Goal: Book appointment/travel/reservation

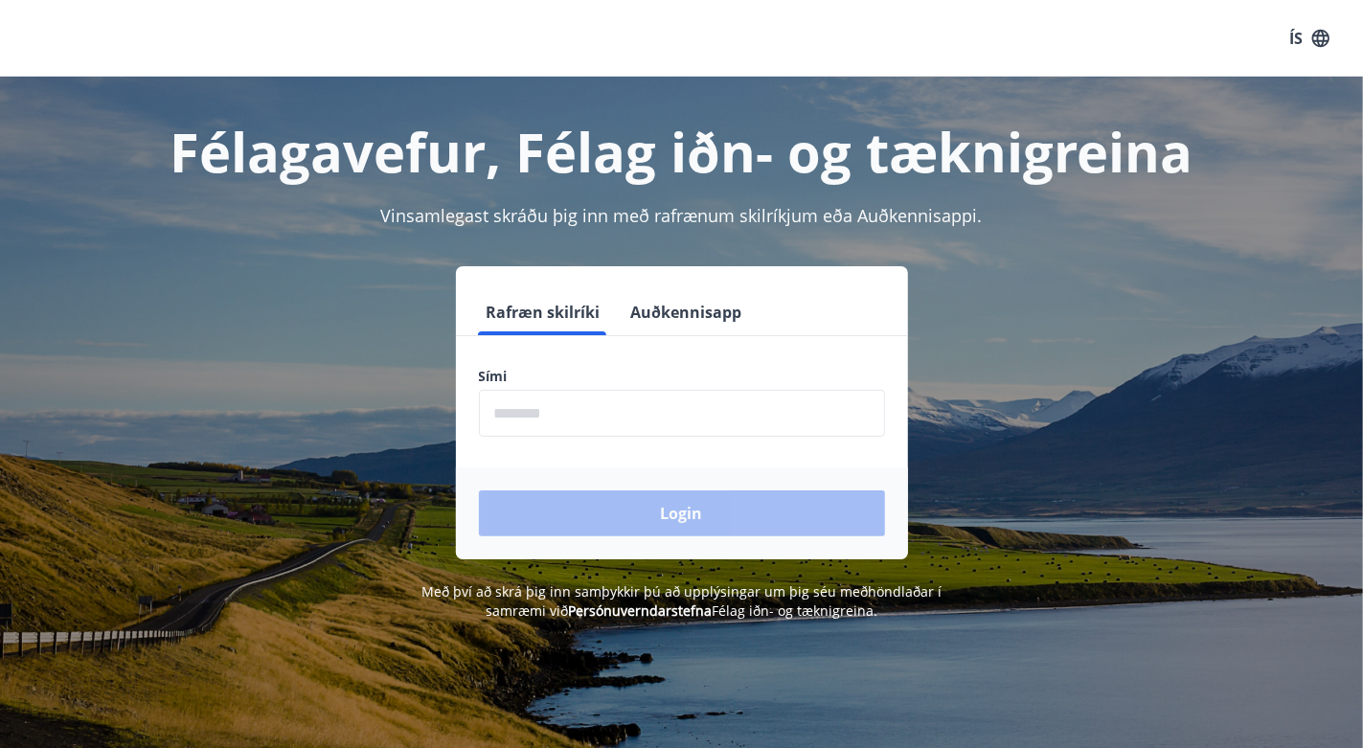
click at [575, 424] on input "phone" at bounding box center [682, 413] width 406 height 47
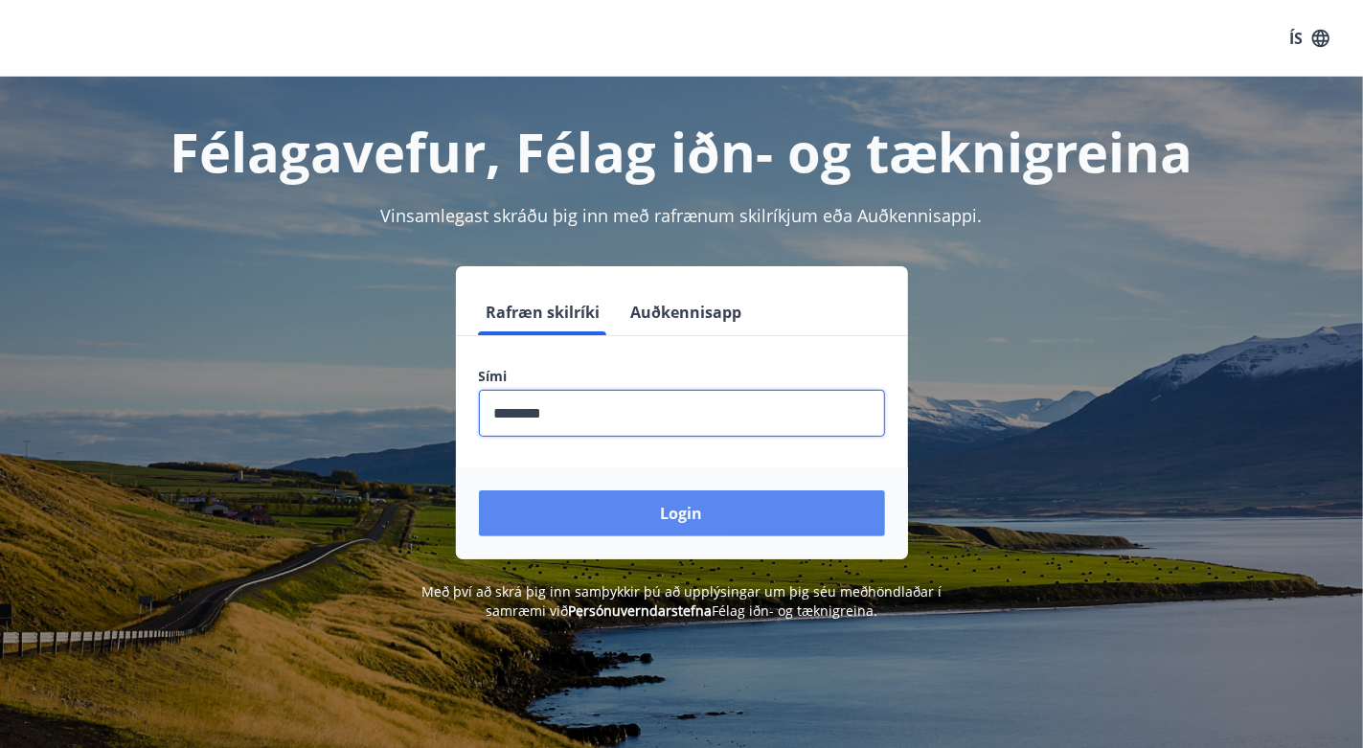
type input "********"
click at [704, 510] on button "Login" at bounding box center [682, 513] width 406 height 46
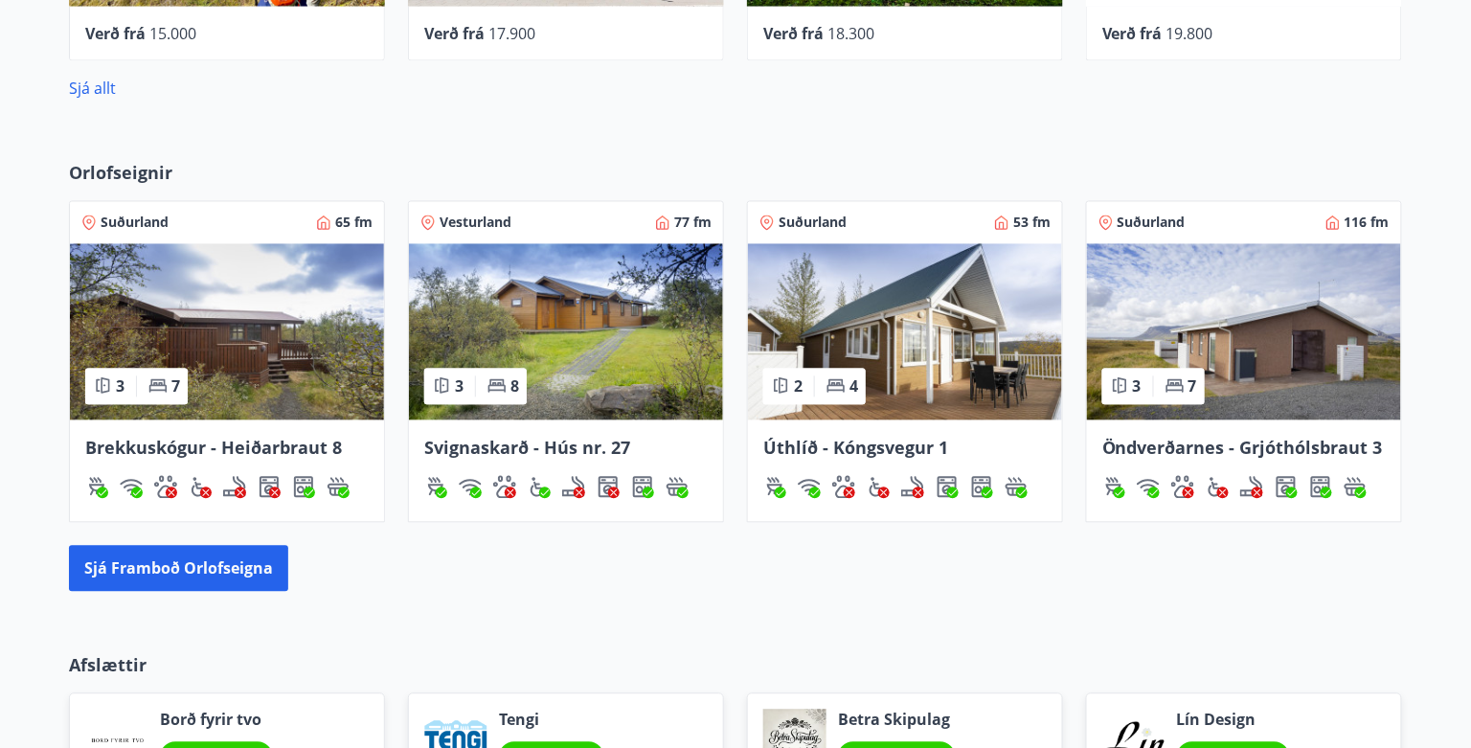
scroll to position [993, 0]
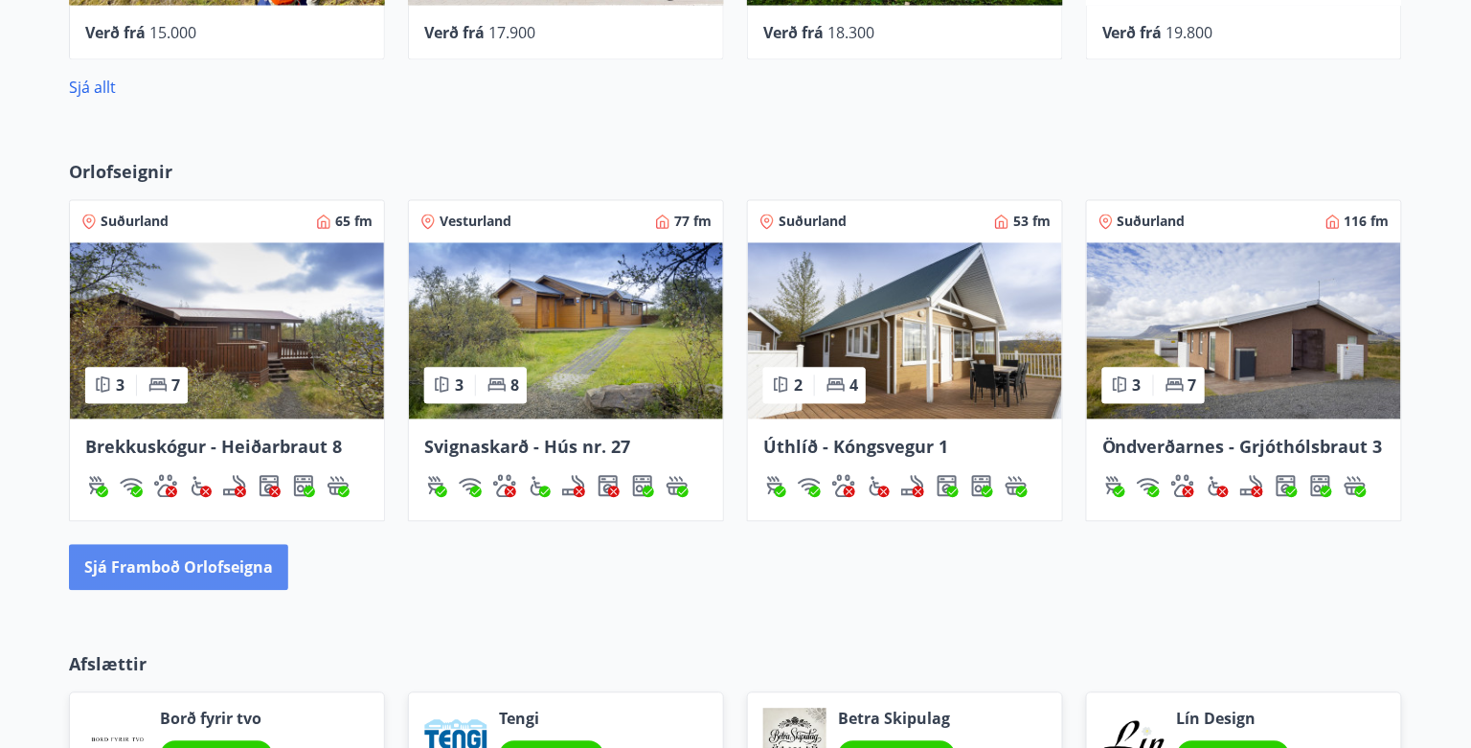
click at [192, 572] on button "Sjá framboð orlofseigna" at bounding box center [178, 568] width 219 height 46
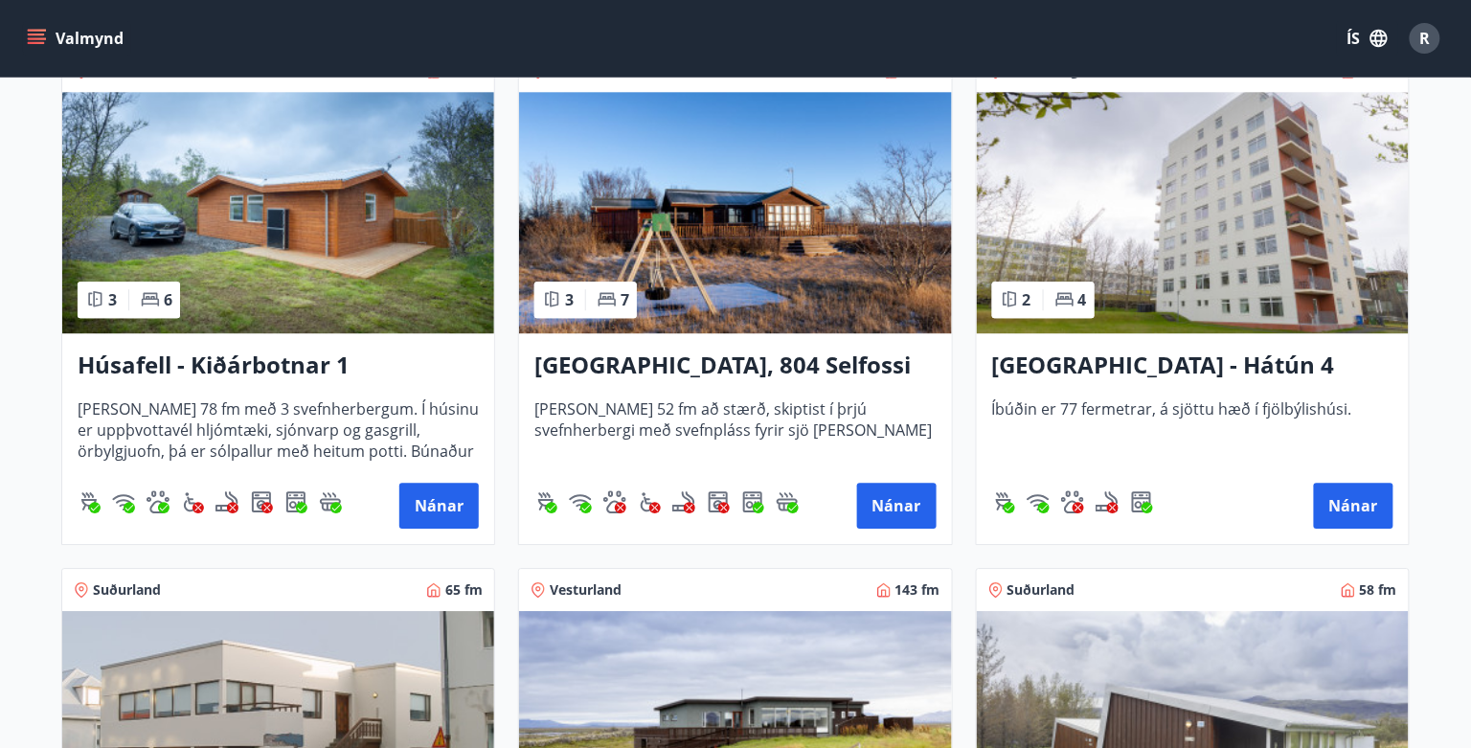
scroll to position [1688, 0]
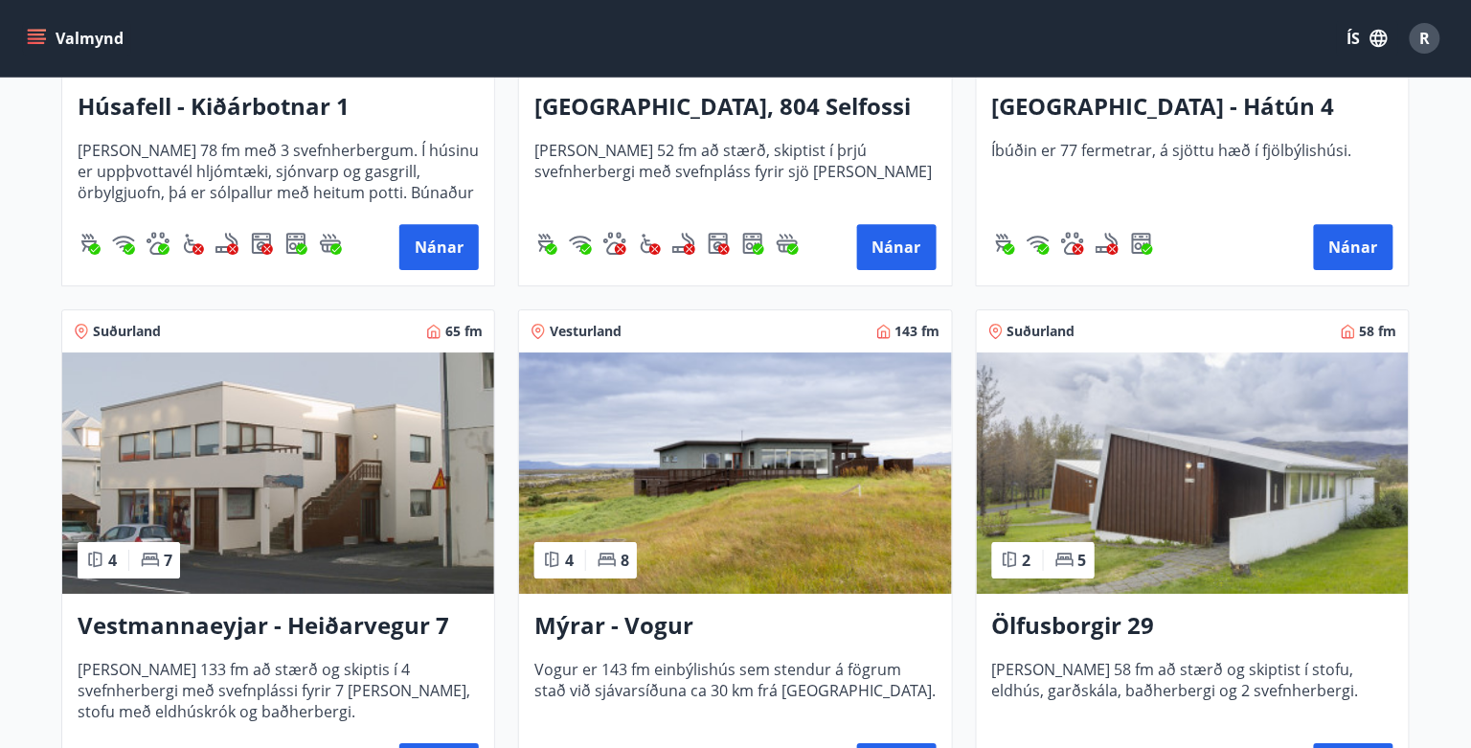
click at [397, 564] on img at bounding box center [278, 473] width 432 height 241
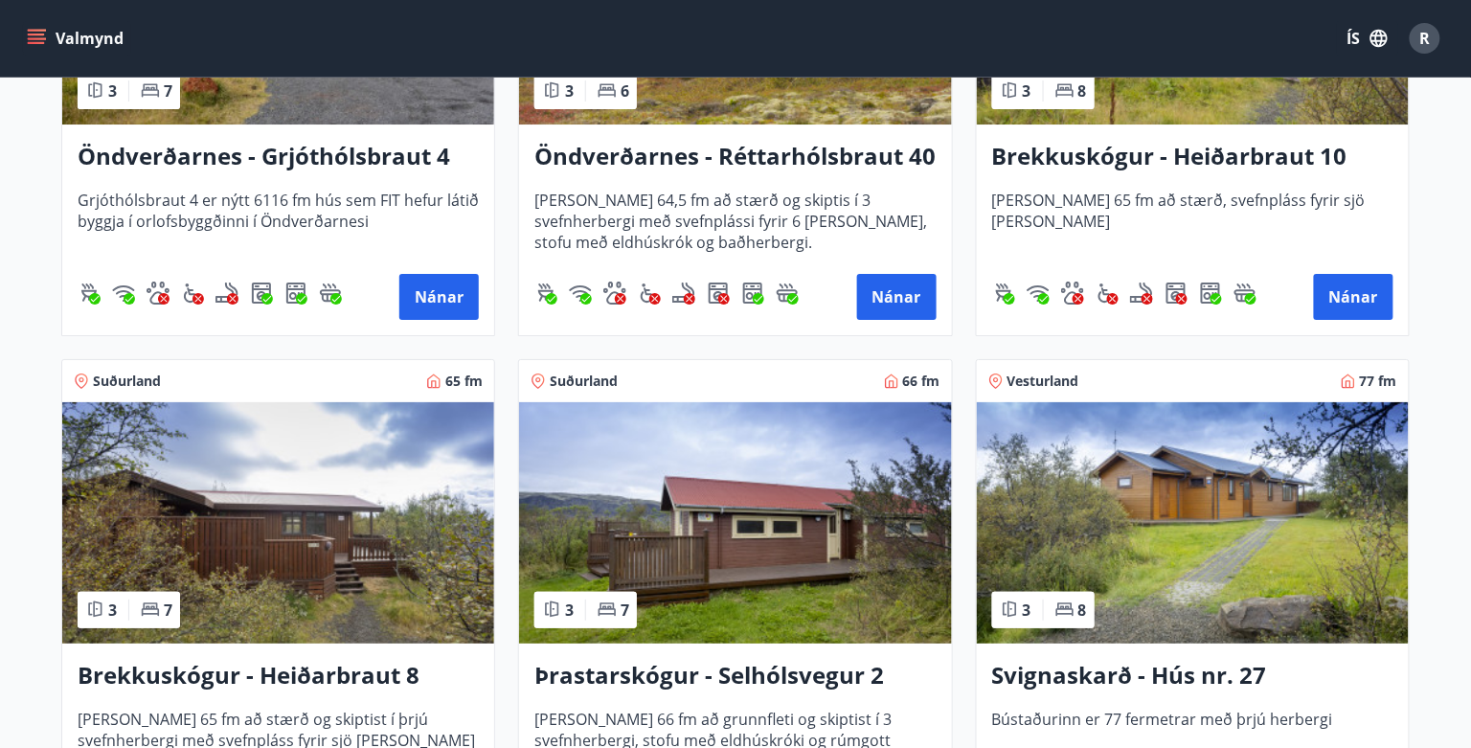
scroll to position [4237, 0]
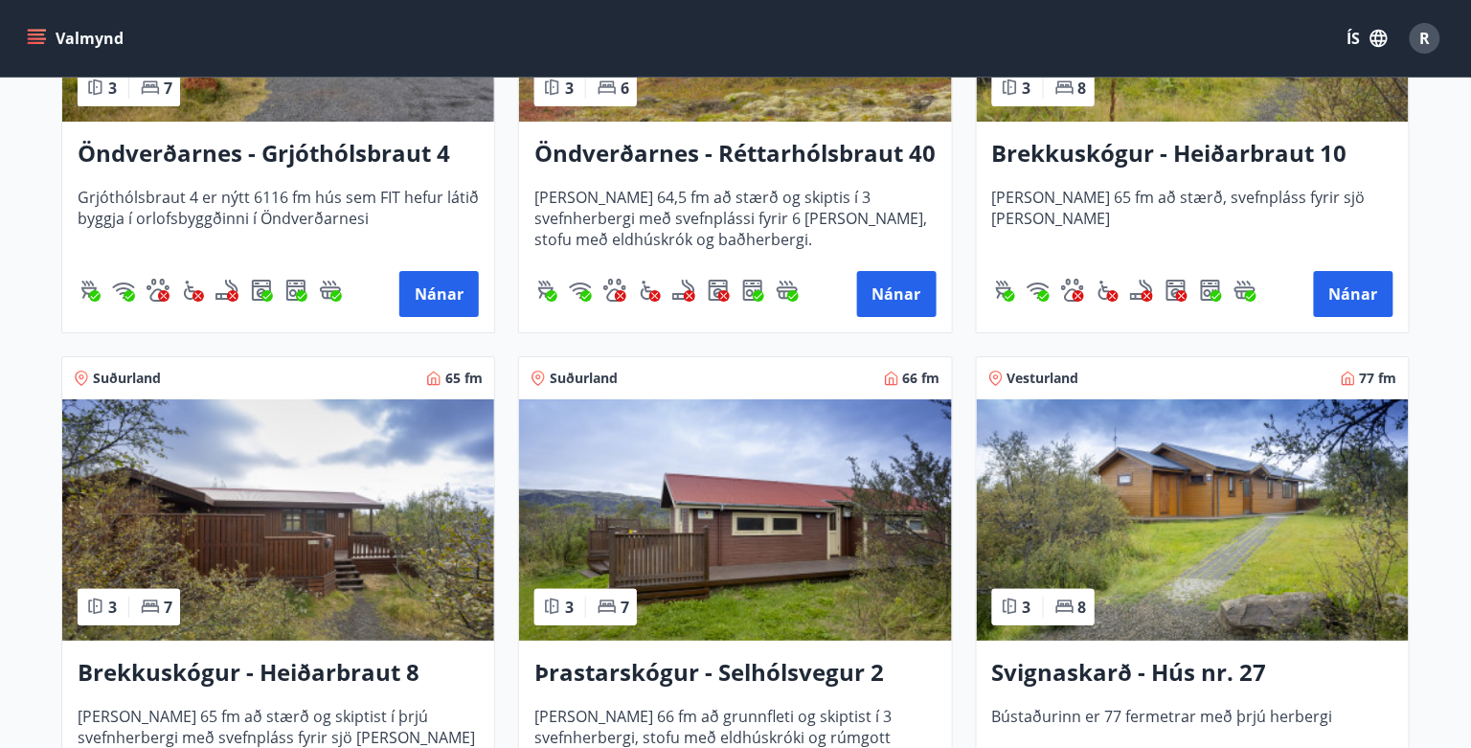
click at [753, 534] on img at bounding box center [735, 519] width 432 height 241
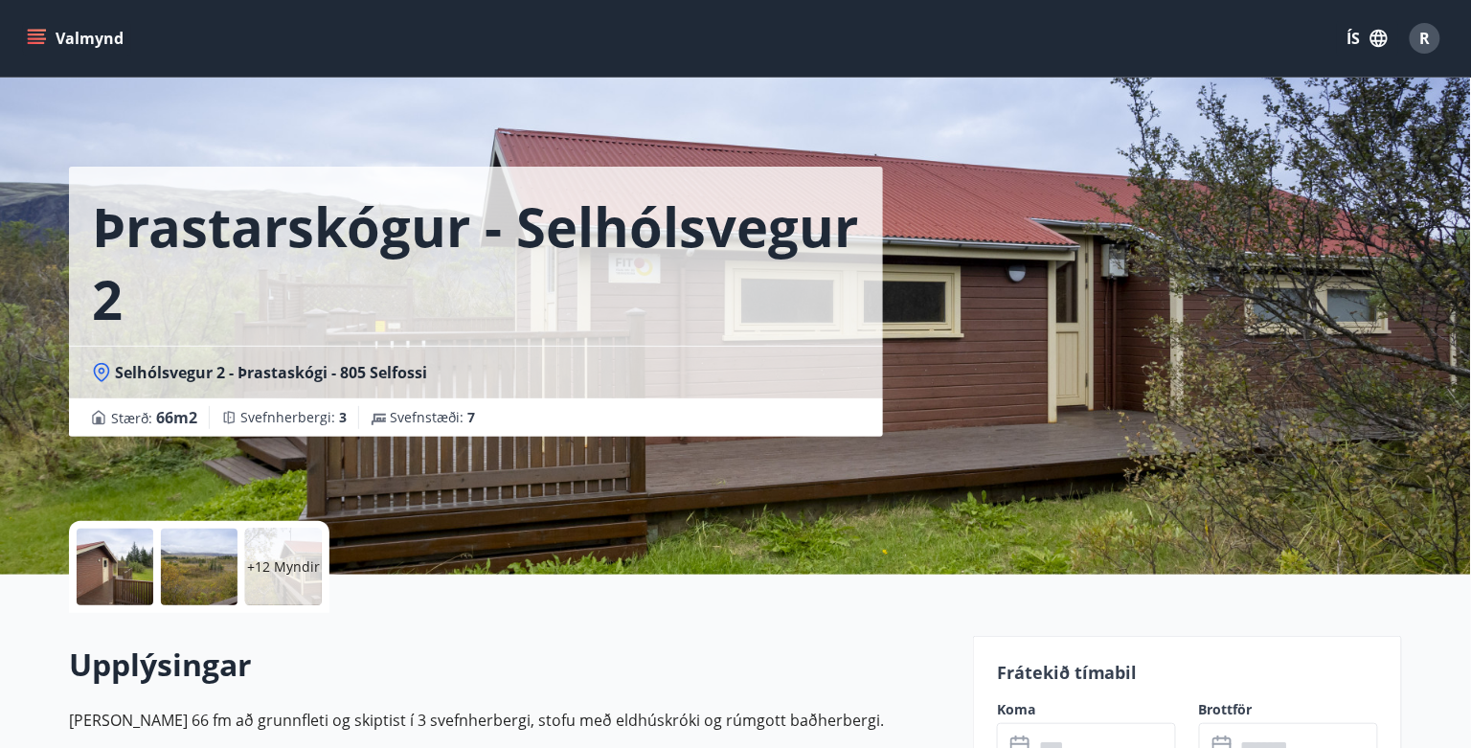
click at [215, 543] on div at bounding box center [199, 567] width 77 height 77
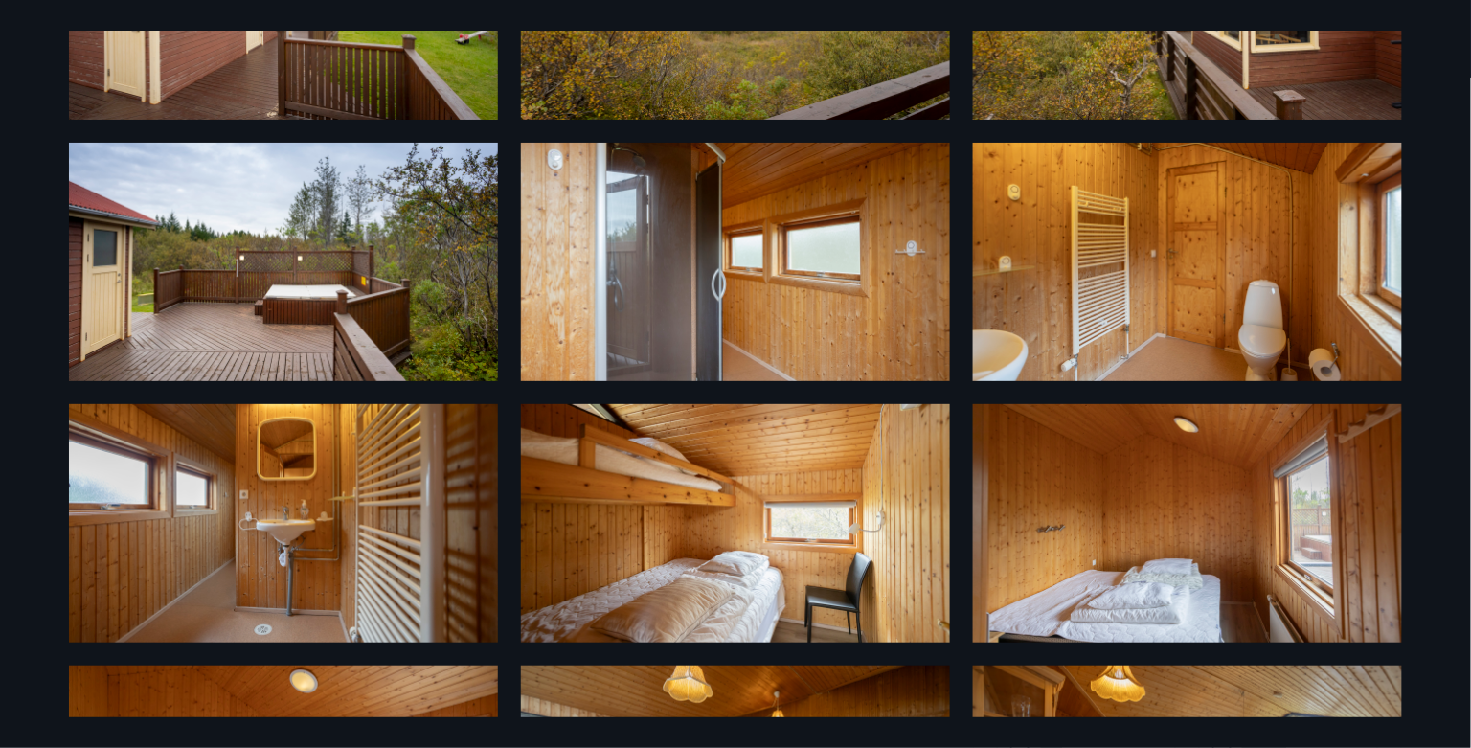
scroll to position [135, 0]
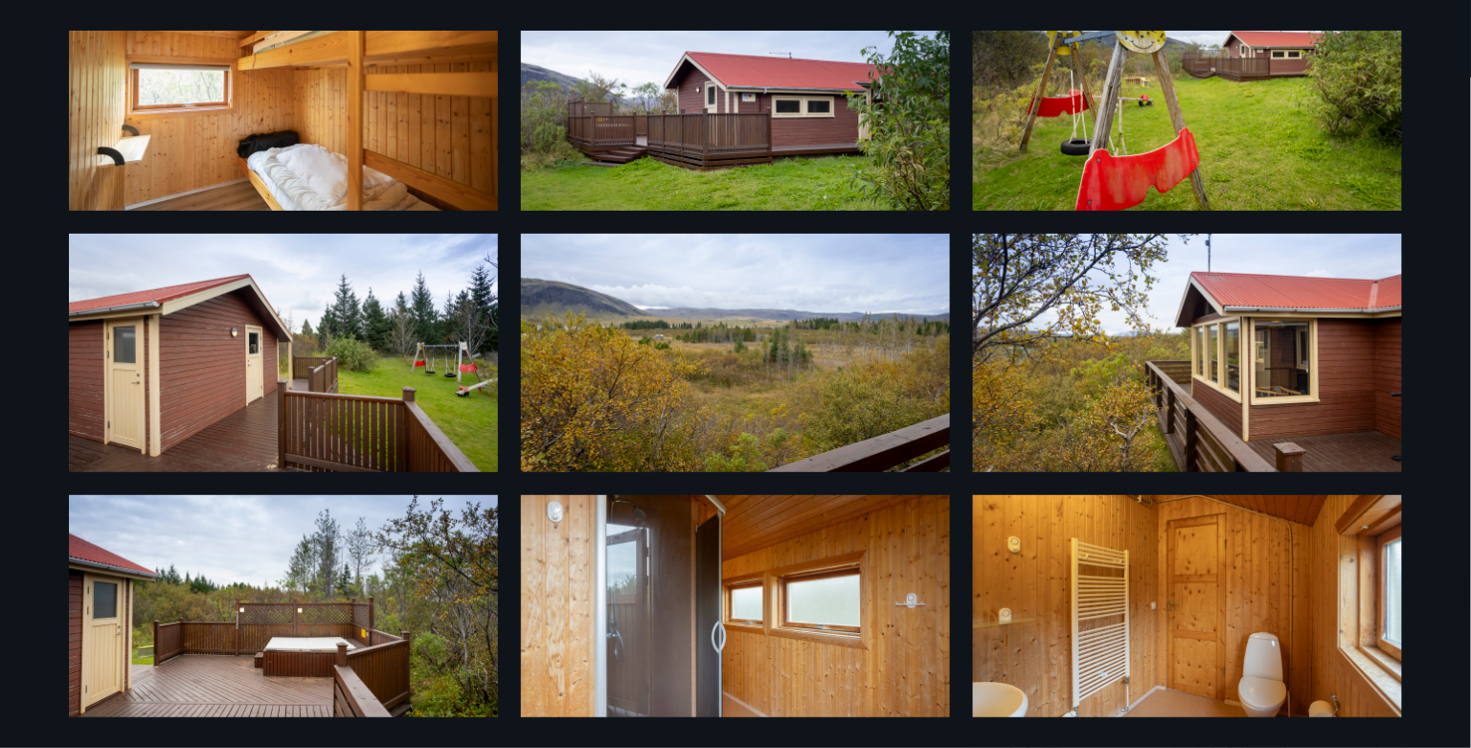
click at [741, 190] on img at bounding box center [735, 91] width 429 height 239
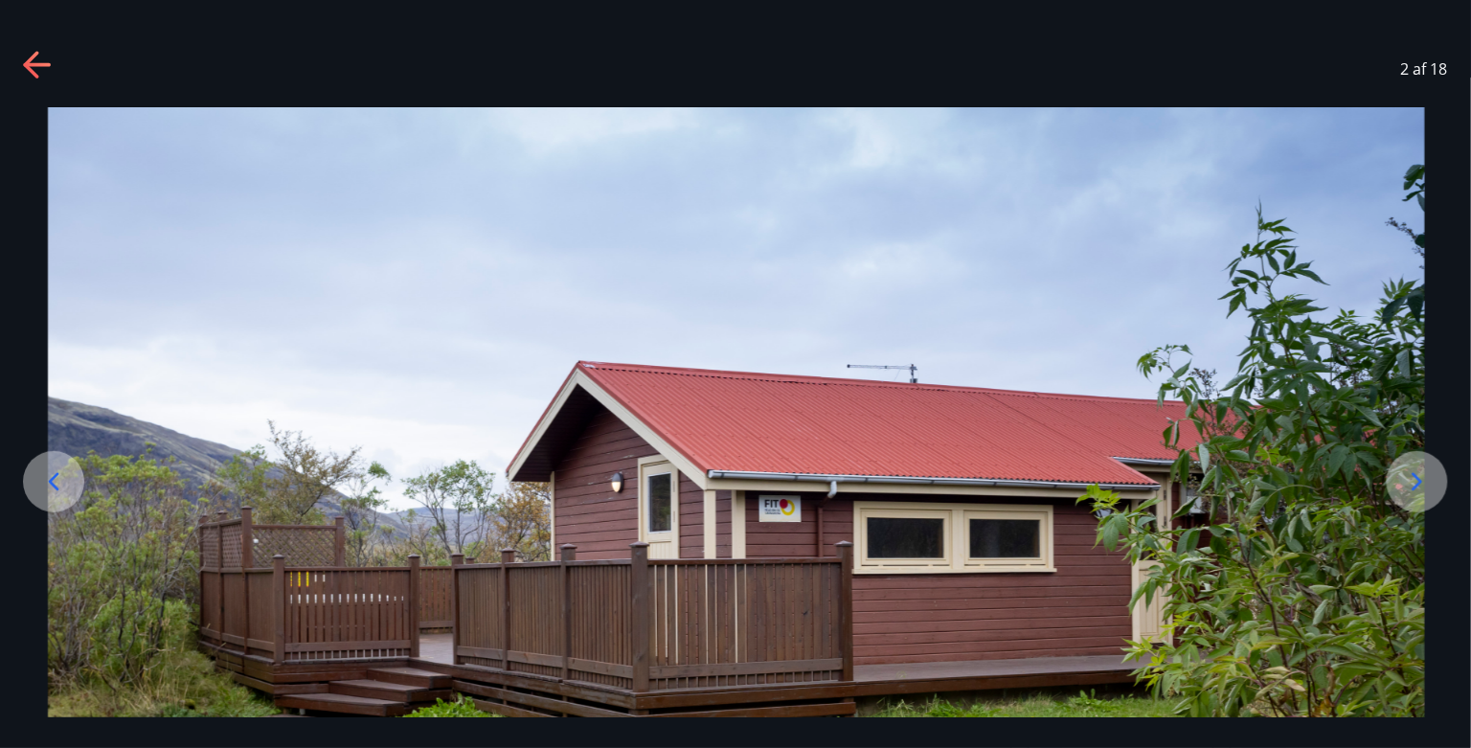
click at [43, 62] on icon at bounding box center [38, 66] width 31 height 31
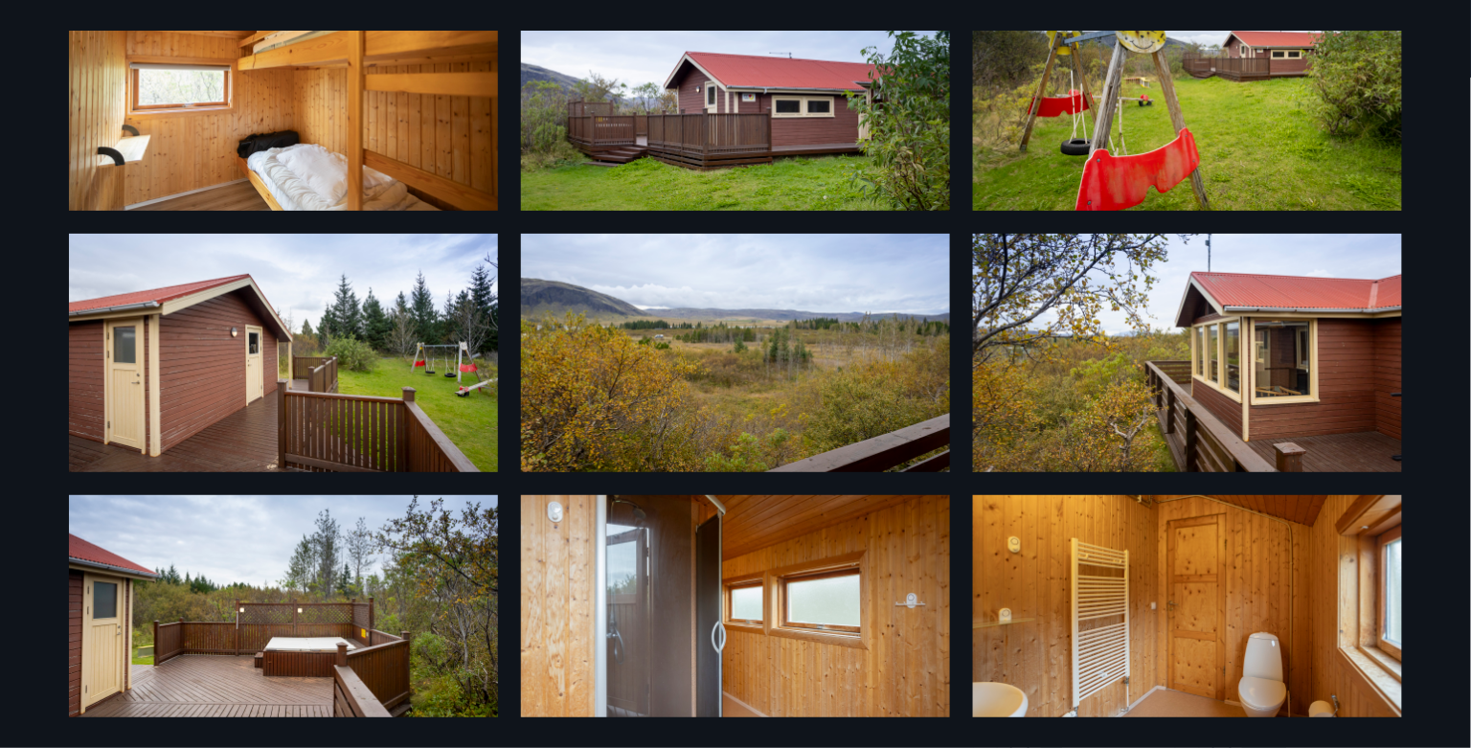
scroll to position [0, 0]
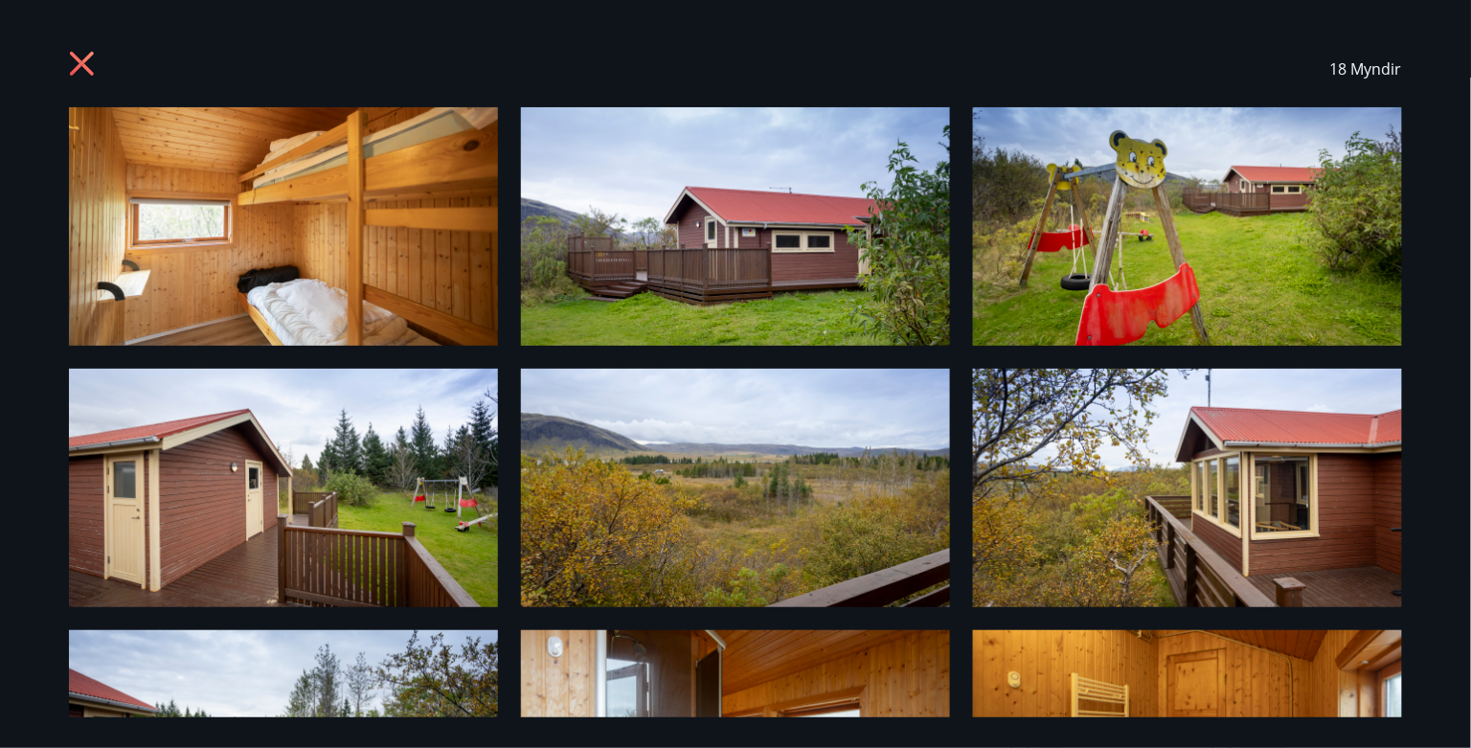
click at [80, 55] on icon at bounding box center [84, 66] width 31 height 31
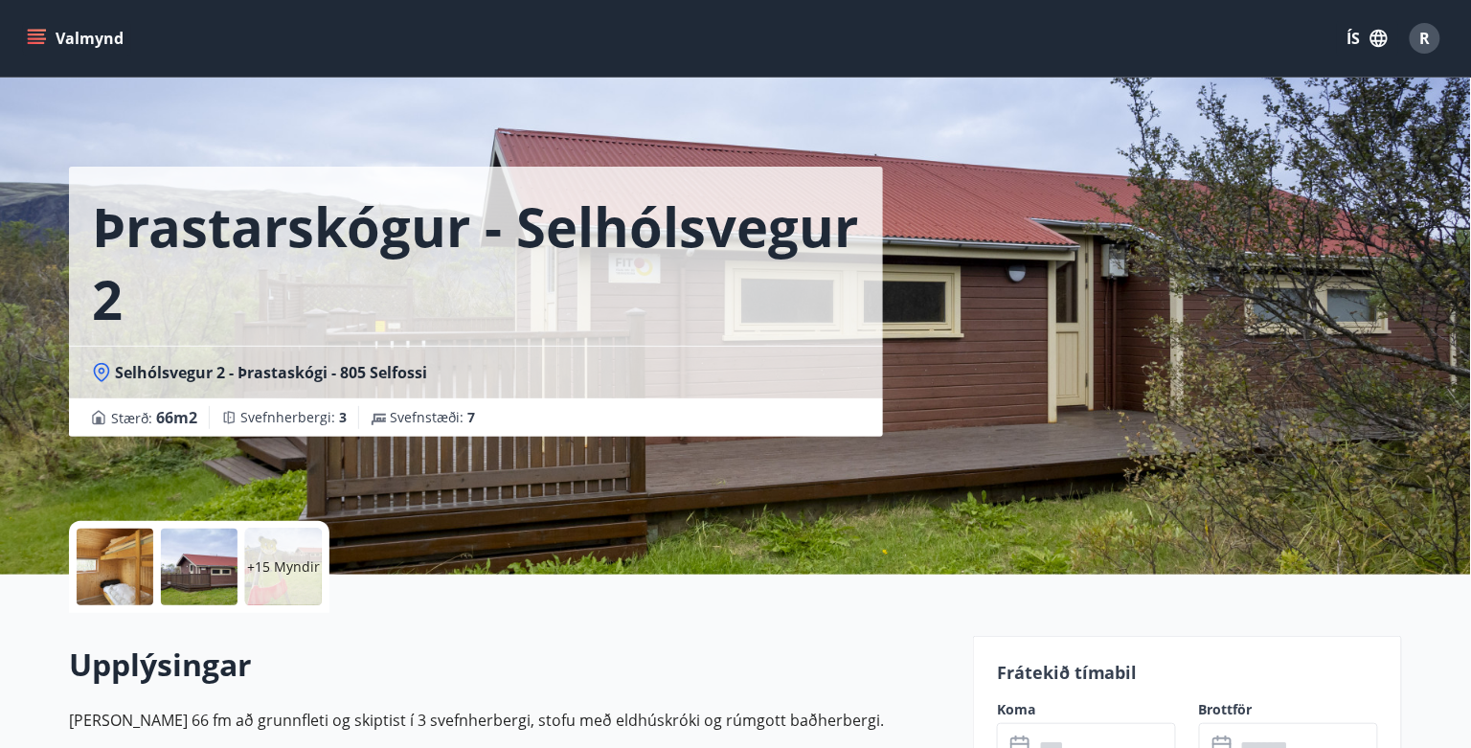
click at [206, 548] on div at bounding box center [199, 567] width 77 height 77
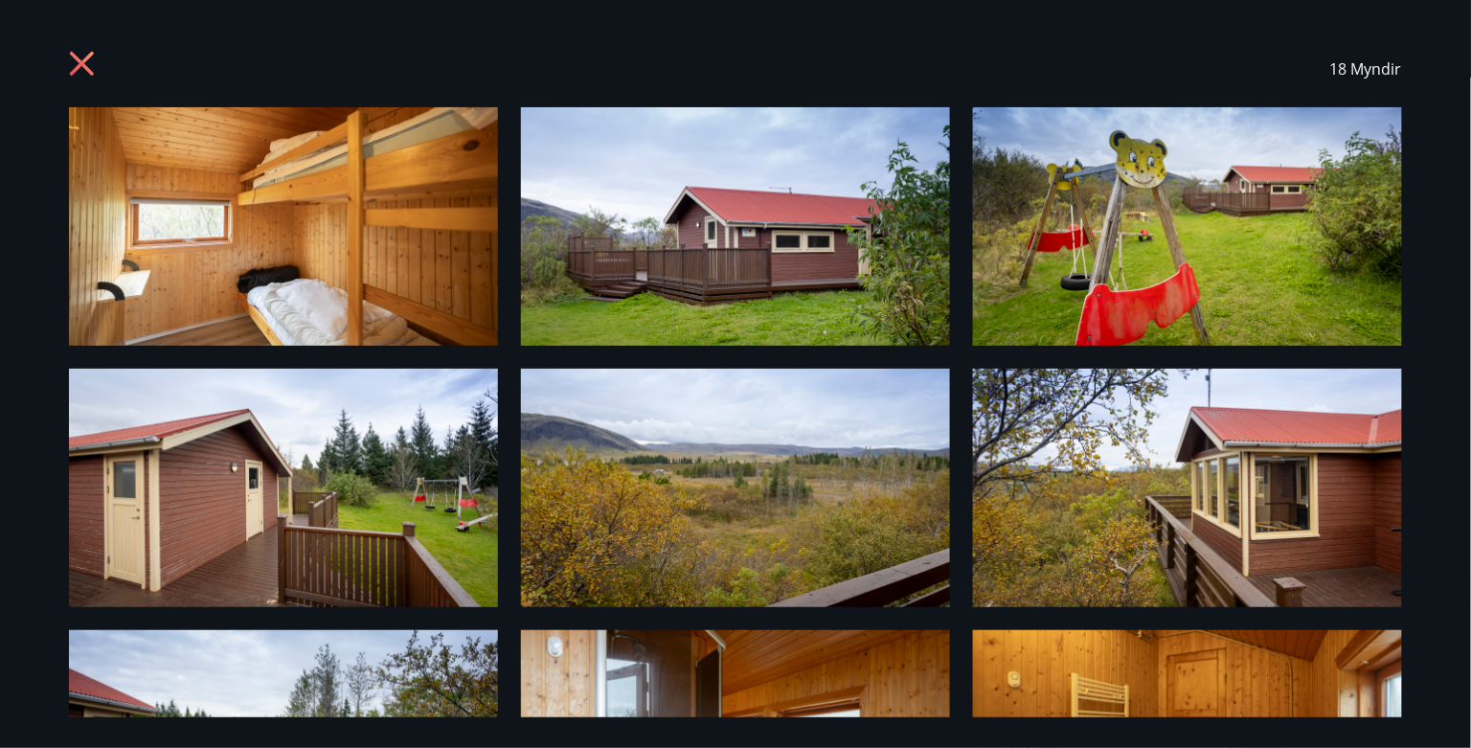
click at [84, 66] on icon at bounding box center [82, 64] width 24 height 24
